Goal: Task Accomplishment & Management: Complete application form

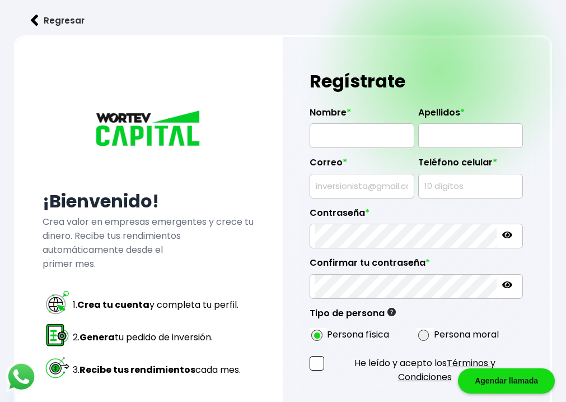
click at [387, 127] on input "text" at bounding box center [362, 136] width 95 height 24
type input "[PERSON_NAME]"
type input "[EMAIL_ADDRESS][DOMAIN_NAME]"
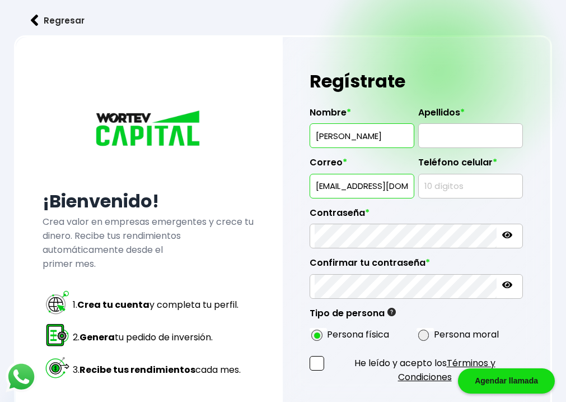
click at [459, 134] on input "text" at bounding box center [470, 136] width 95 height 24
type input "[PERSON_NAME]"
type input "7714058888"
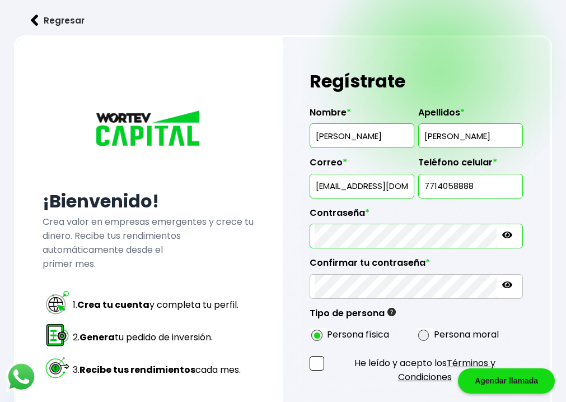
click at [502, 233] on icon at bounding box center [507, 234] width 10 height 7
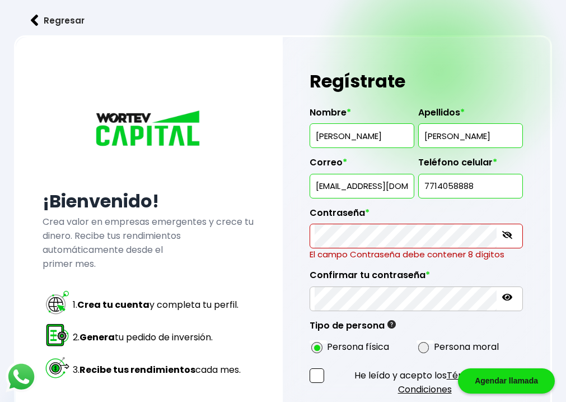
scroll to position [168, 0]
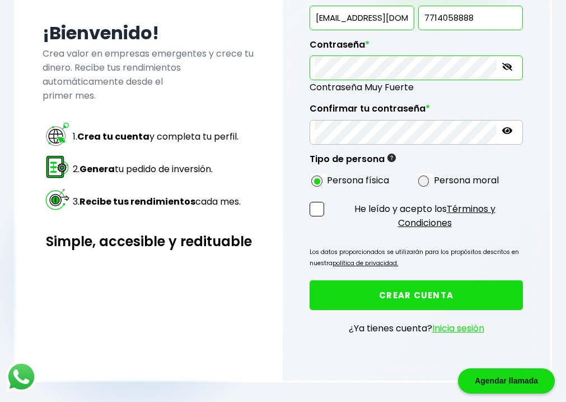
click at [502, 67] on icon at bounding box center [507, 67] width 10 height 8
click at [502, 68] on icon at bounding box center [507, 66] width 10 height 7
click at [260, 68] on div "¡Bienvenido! Crea valor en empresas emergentes y crece tu dinero. Recibe tus re…" at bounding box center [283, 124] width 538 height 515
click at [418, 184] on span at bounding box center [423, 180] width 11 height 11
click at [435, 184] on input "radio" at bounding box center [438, 180] width 7 height 7
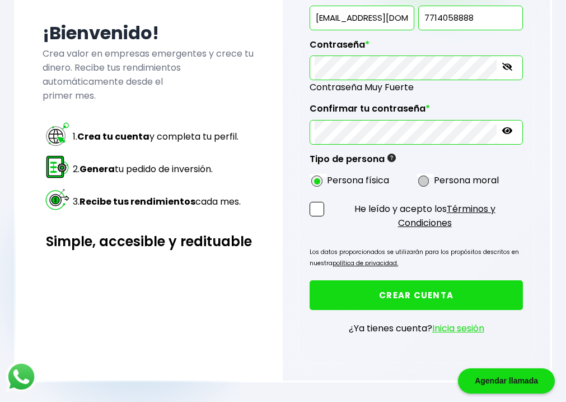
radio input "true"
click at [318, 216] on span at bounding box center [317, 209] width 15 height 15
click at [329, 231] on input "He leído y acepto los Términos y Condiciones" at bounding box center [329, 231] width 0 height 0
click at [380, 310] on button "CREAR CUENTA" at bounding box center [416, 295] width 213 height 30
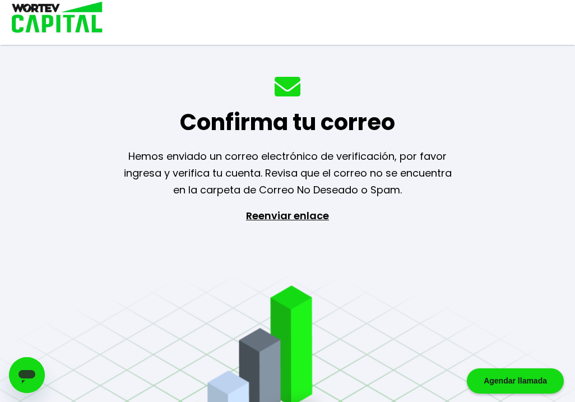
click at [559, 82] on div "Confirma tu correo Hemos enviado un correo electrónico de verificación, por fav…" at bounding box center [287, 201] width 575 height 402
